Goal: Task Accomplishment & Management: Use online tool/utility

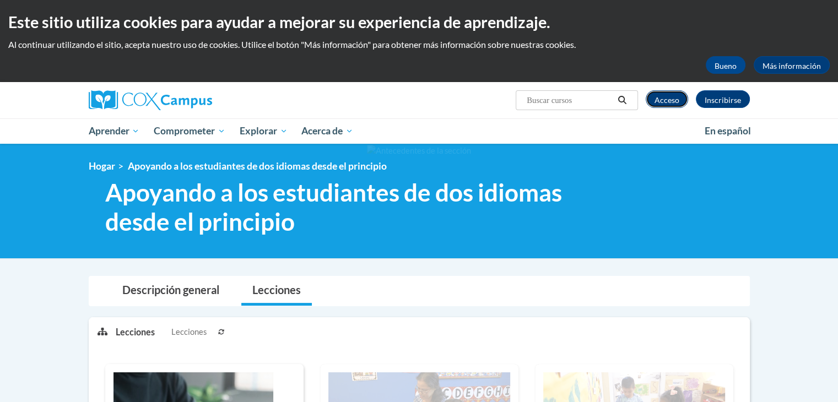
click at [676, 102] on font "Acceso" at bounding box center [666, 99] width 25 height 9
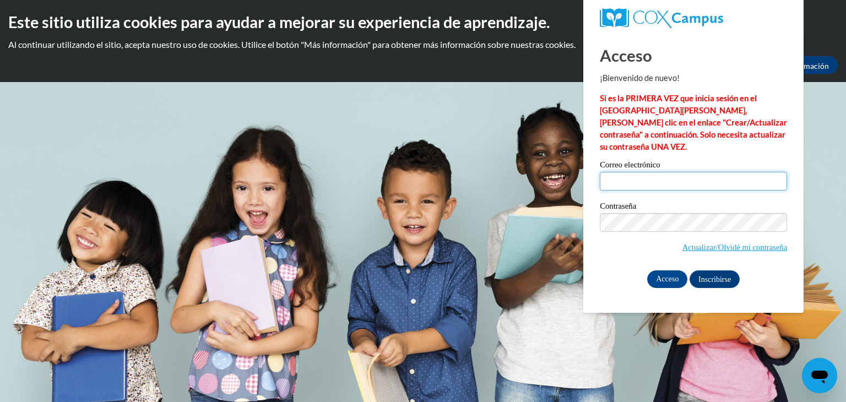
type input "kpulido@berkhs.org"
click at [668, 258] on div "Correo electrónico kpulido@berkhs.org Contraseña Actualizar/Olvidé mi contraseñ…" at bounding box center [693, 224] width 187 height 127
click at [668, 270] on input "Acceso" at bounding box center [667, 279] width 40 height 18
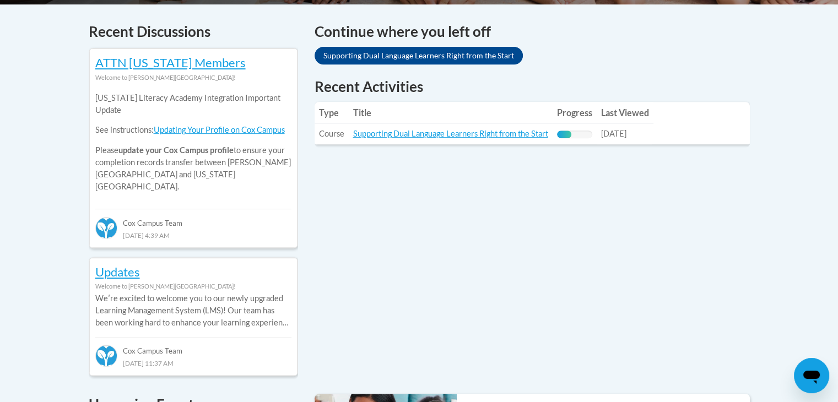
scroll to position [466, 0]
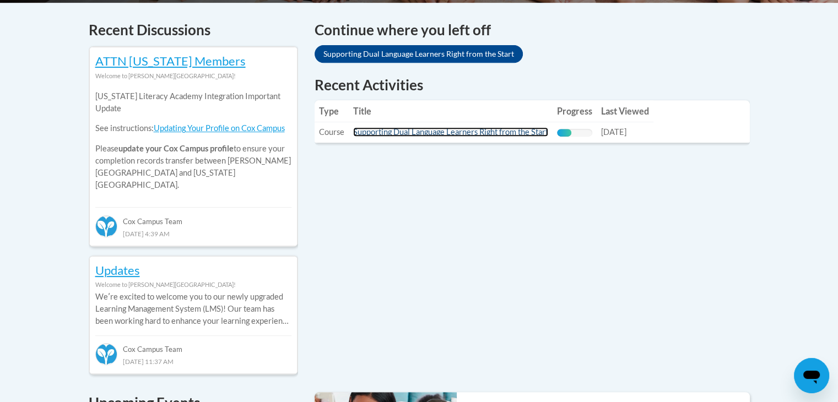
click at [375, 129] on link "Supporting Dual Language Learners Right from the Start" at bounding box center [450, 131] width 195 height 9
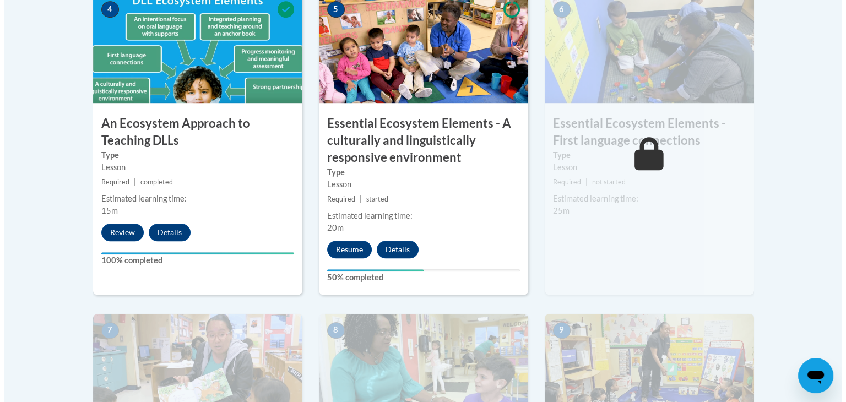
scroll to position [709, 0]
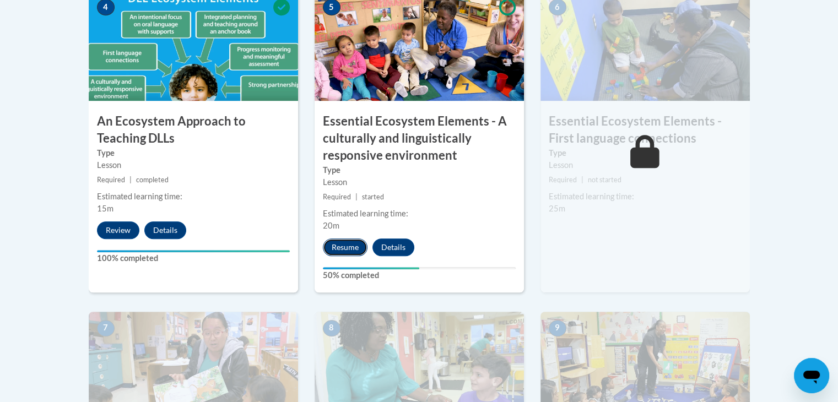
click at [351, 243] on button "Resume" at bounding box center [345, 247] width 45 height 18
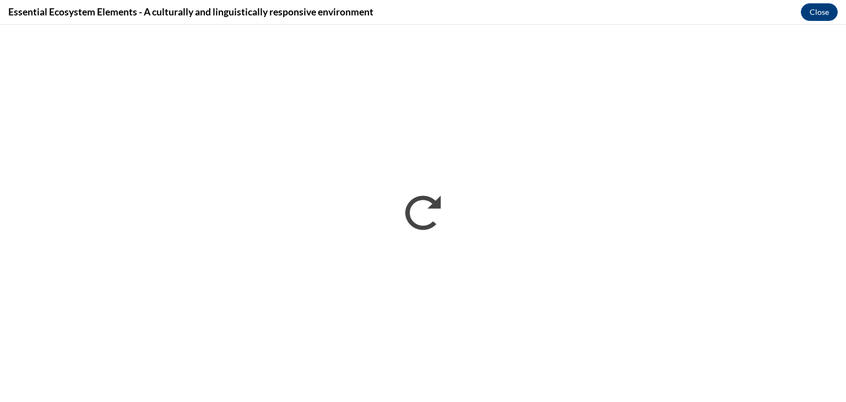
scroll to position [0, 0]
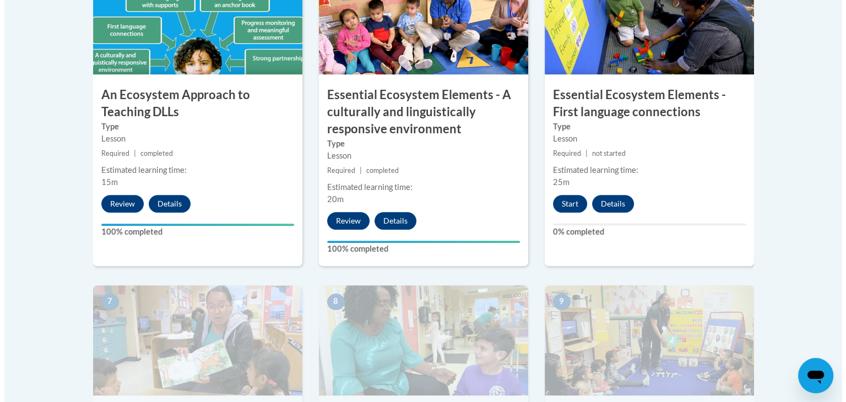
scroll to position [733, 0]
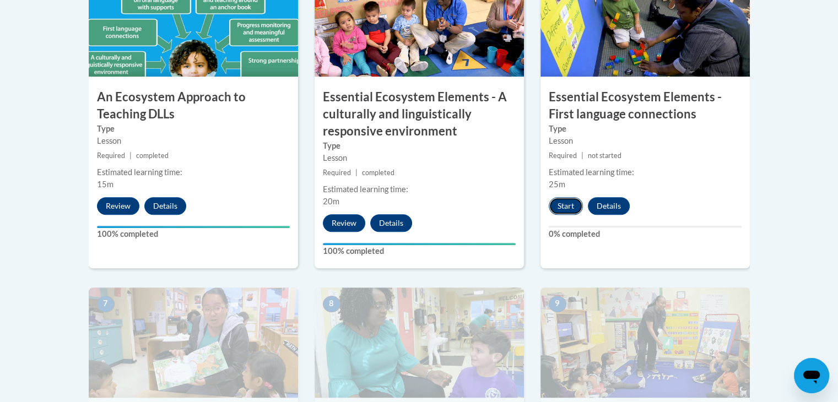
click at [571, 208] on button "Start" at bounding box center [566, 206] width 34 height 18
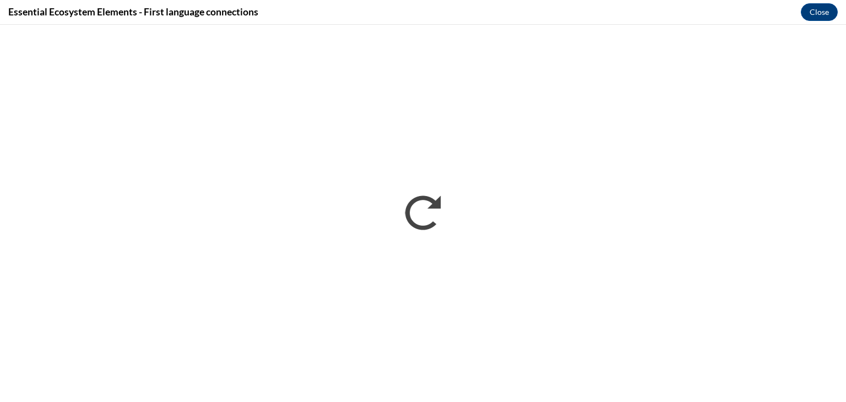
scroll to position [0, 0]
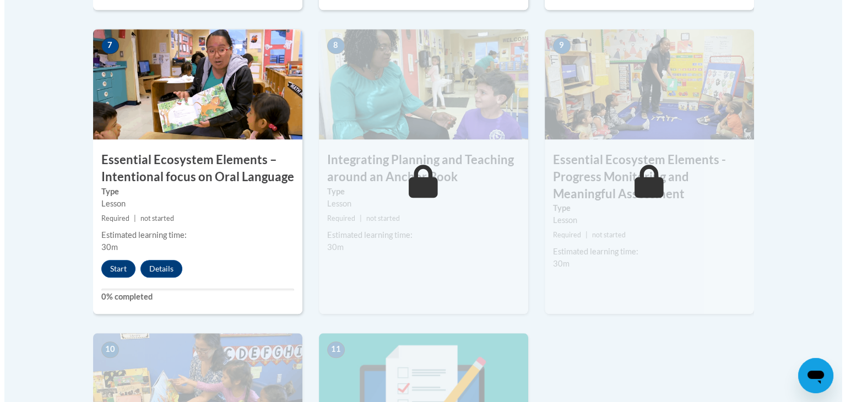
scroll to position [980, 0]
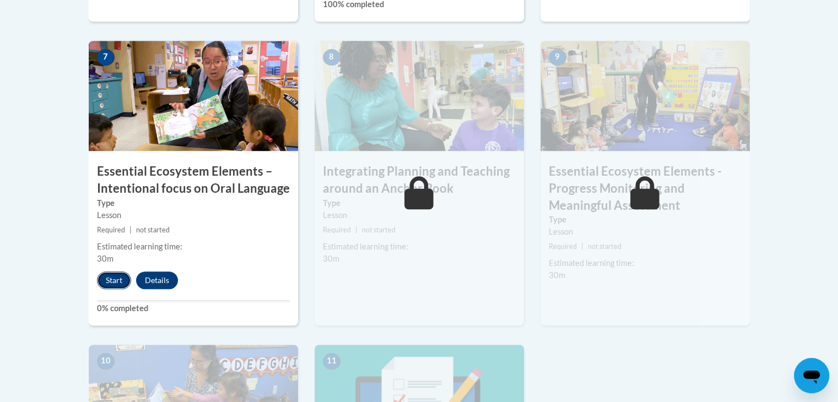
click at [113, 282] on button "Start" at bounding box center [114, 281] width 34 height 18
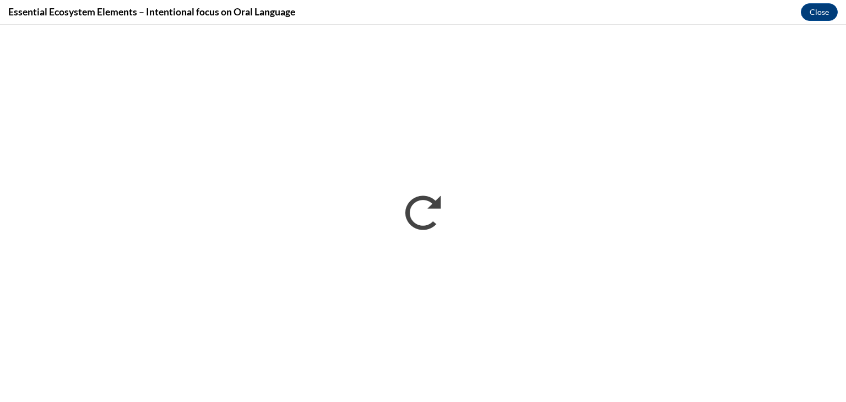
scroll to position [0, 0]
